Goal: Task Accomplishment & Management: Manage account settings

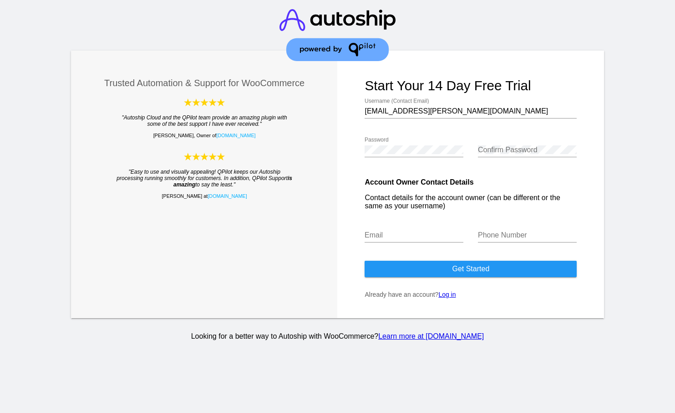
click at [446, 298] on link "Log in" at bounding box center [447, 294] width 17 height 7
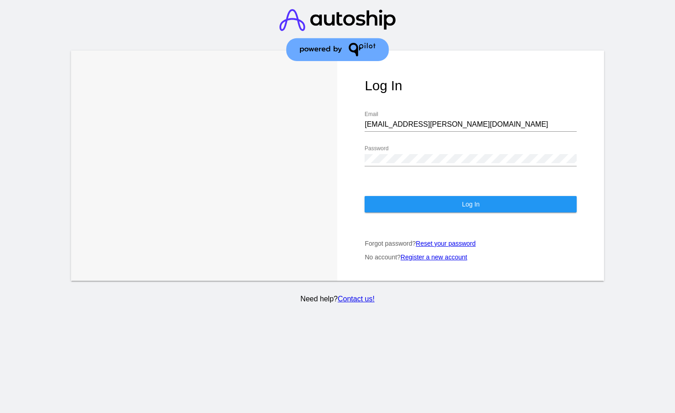
click at [427, 212] on button "Log In" at bounding box center [471, 204] width 212 height 16
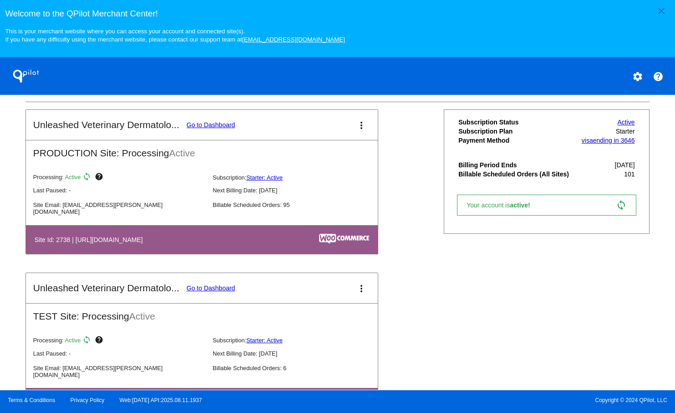
scroll to position [306, 0]
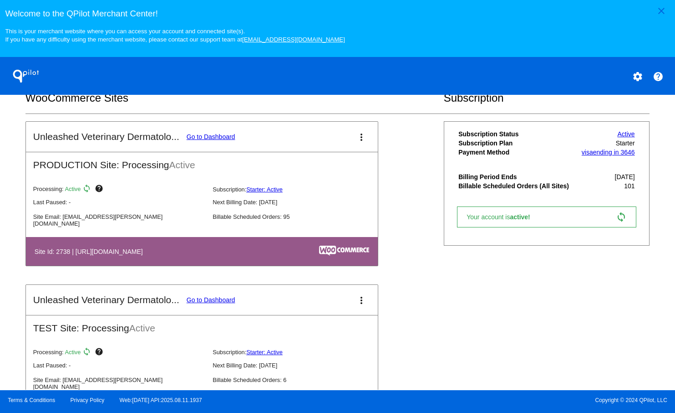
click at [212, 140] on link "Go to Dashboard" at bounding box center [211, 136] width 49 height 7
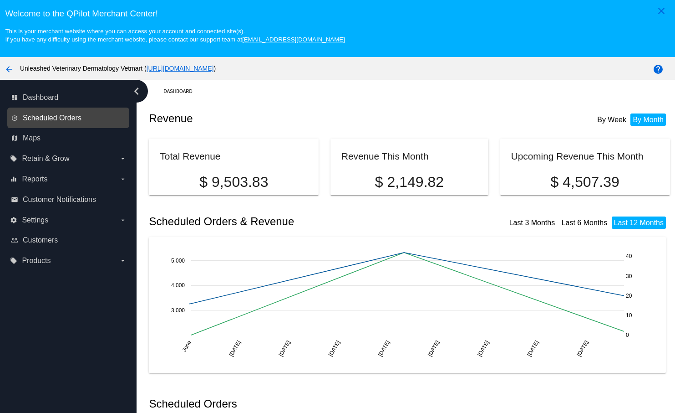
click at [40, 122] on span "Scheduled Orders" at bounding box center [52, 118] width 59 height 8
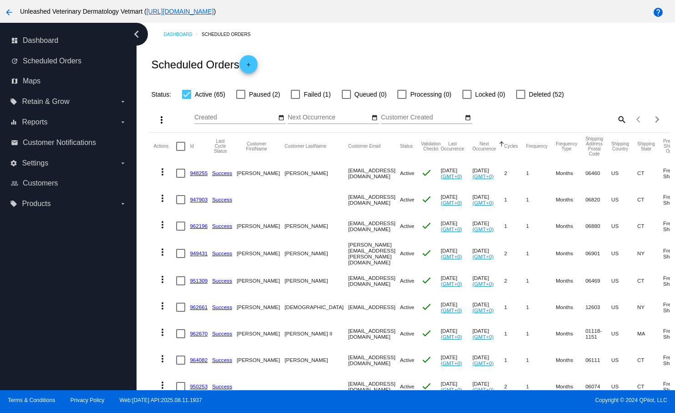
click at [241, 98] on div at bounding box center [240, 94] width 9 height 9
click at [241, 99] on input "Paused (2)" at bounding box center [240, 99] width 0 height 0
checkbox input "true"
click at [187, 97] on div at bounding box center [186, 94] width 9 height 9
click at [187, 99] on input "Active (65)" at bounding box center [186, 99] width 0 height 0
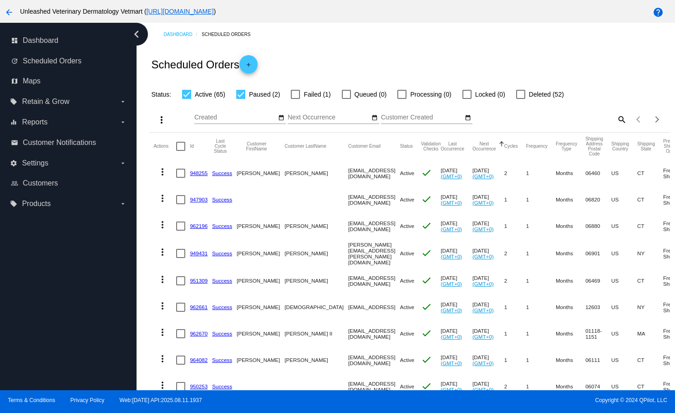
checkbox input "false"
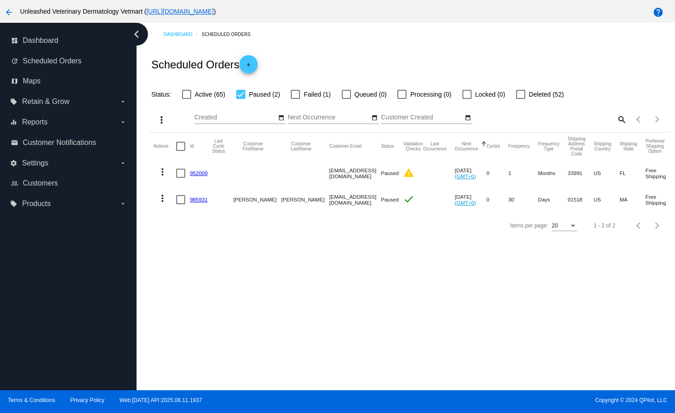
click at [247, 94] on label "Paused (2)" at bounding box center [258, 94] width 44 height 11
click at [241, 99] on input "Paused (2)" at bounding box center [240, 99] width 0 height 0
checkbox input "false"
click at [296, 94] on div at bounding box center [295, 94] width 9 height 9
click at [296, 99] on input "Failed (1)" at bounding box center [295, 99] width 0 height 0
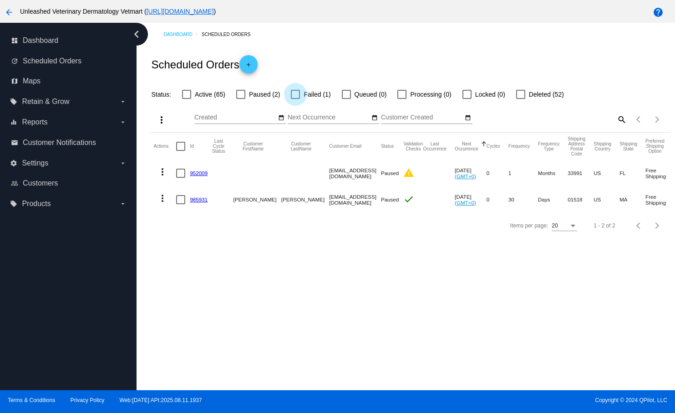
checkbox input "true"
